Goal: Transaction & Acquisition: Purchase product/service

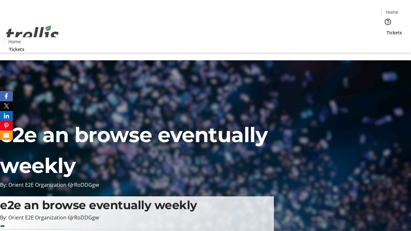
click at [386, 29] on span "Tickets" at bounding box center [393, 32] width 15 height 7
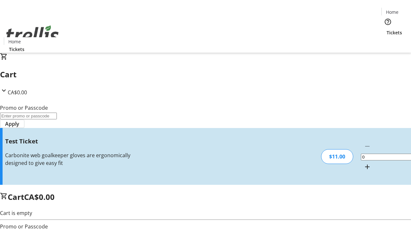
click at [363, 163] on mat-icon "Increment by one" at bounding box center [367, 167] width 8 height 8
type input "1"
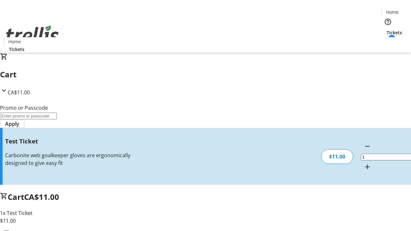
type input "UNLOCK"
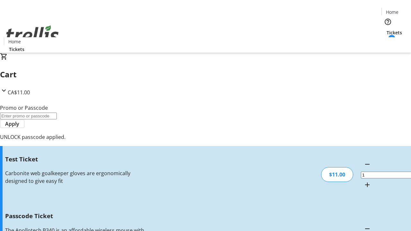
type input "5"
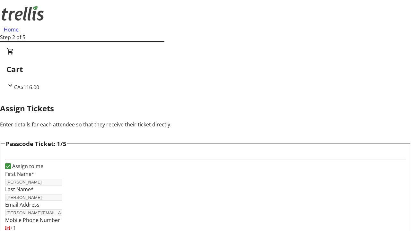
type input "[PERSON_NAME]"
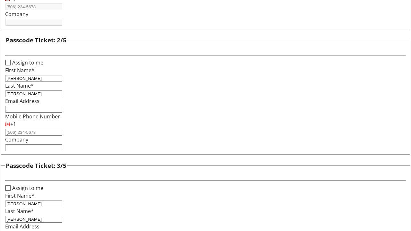
type input "[PERSON_NAME]"
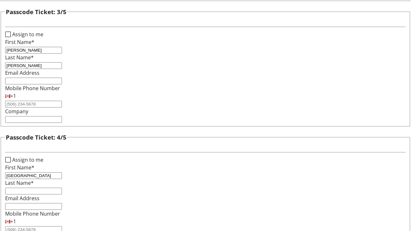
type input "[GEOGRAPHIC_DATA]"
type input "[PERSON_NAME]"
checkbox input "true"
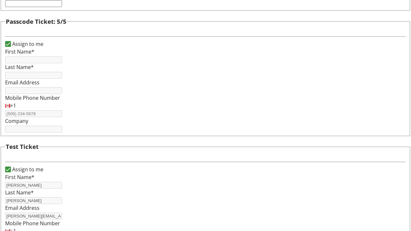
type input "[PERSON_NAME]"
type input "[PERSON_NAME][EMAIL_ADDRESS][DOMAIN_NAME]"
